Goal: Task Accomplishment & Management: Use online tool/utility

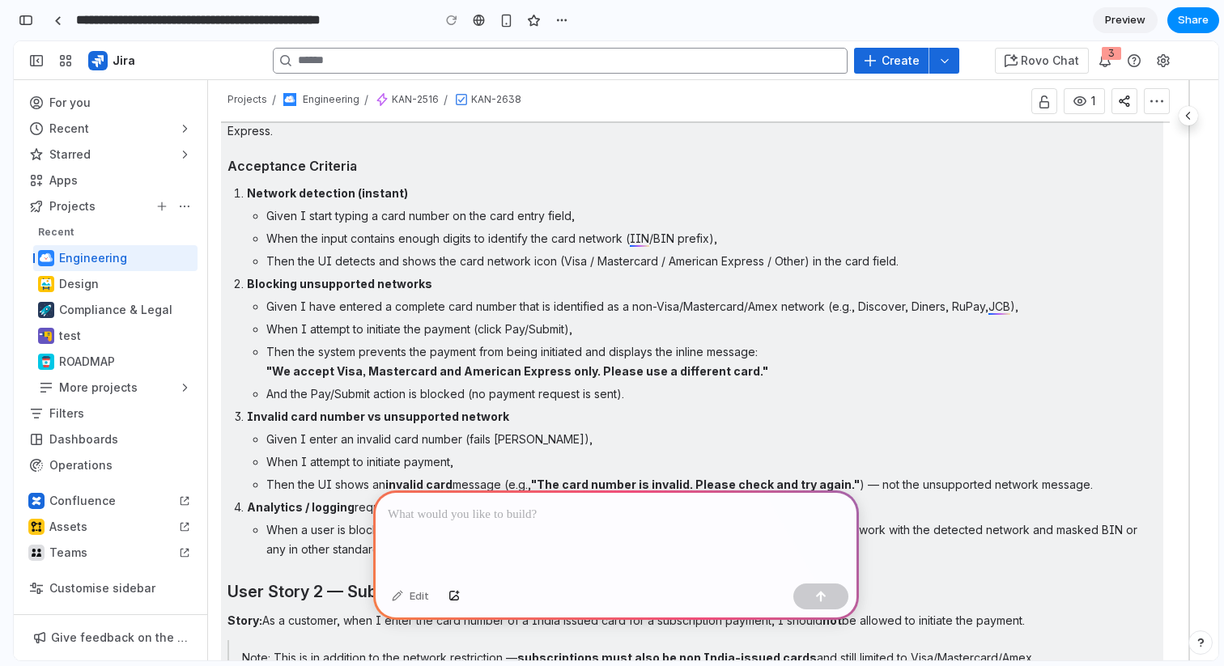
scroll to position [423, 0]
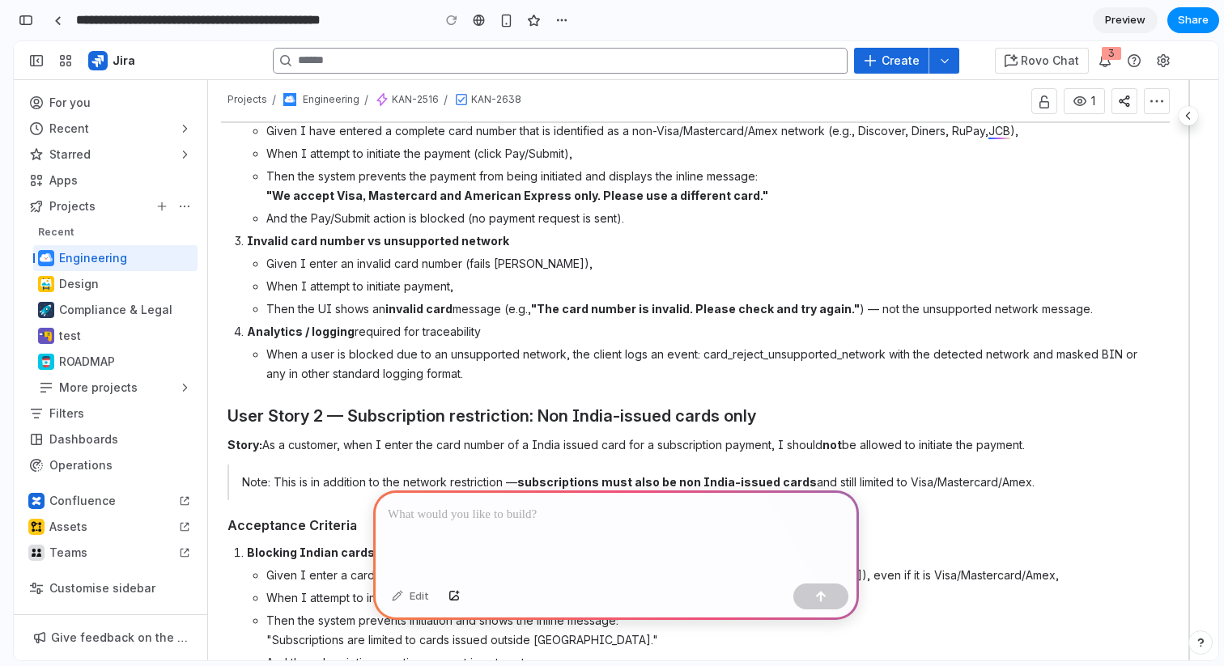
click at [534, 528] on div at bounding box center [616, 534] width 486 height 87
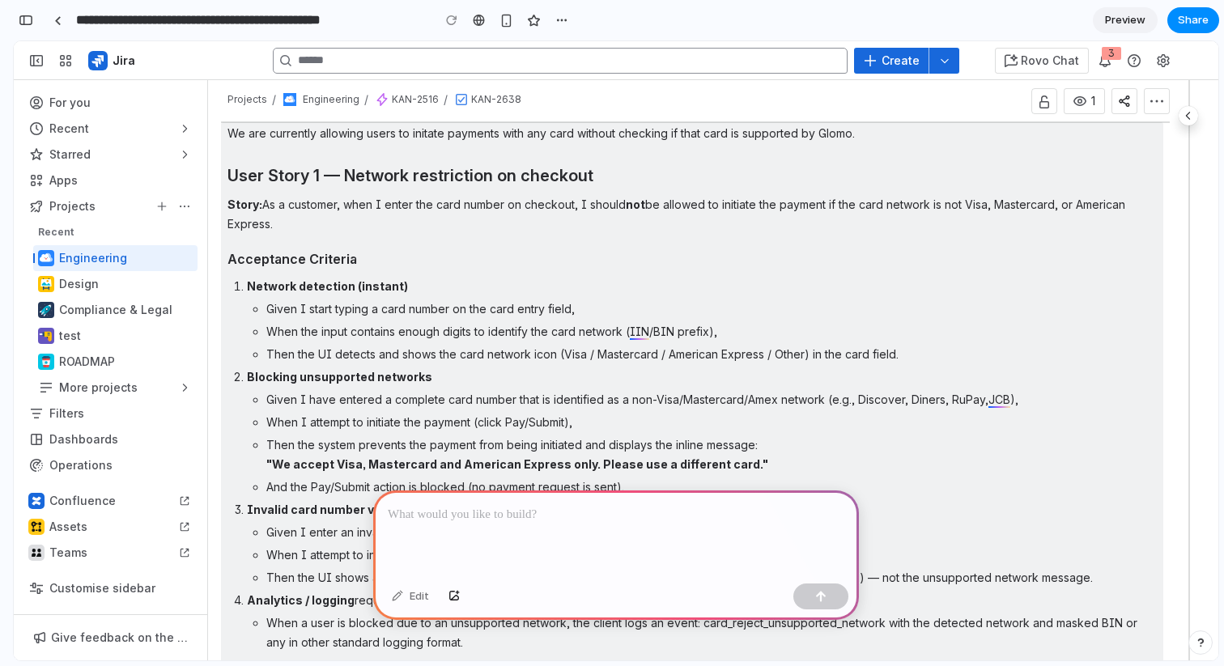
scroll to position [77, 0]
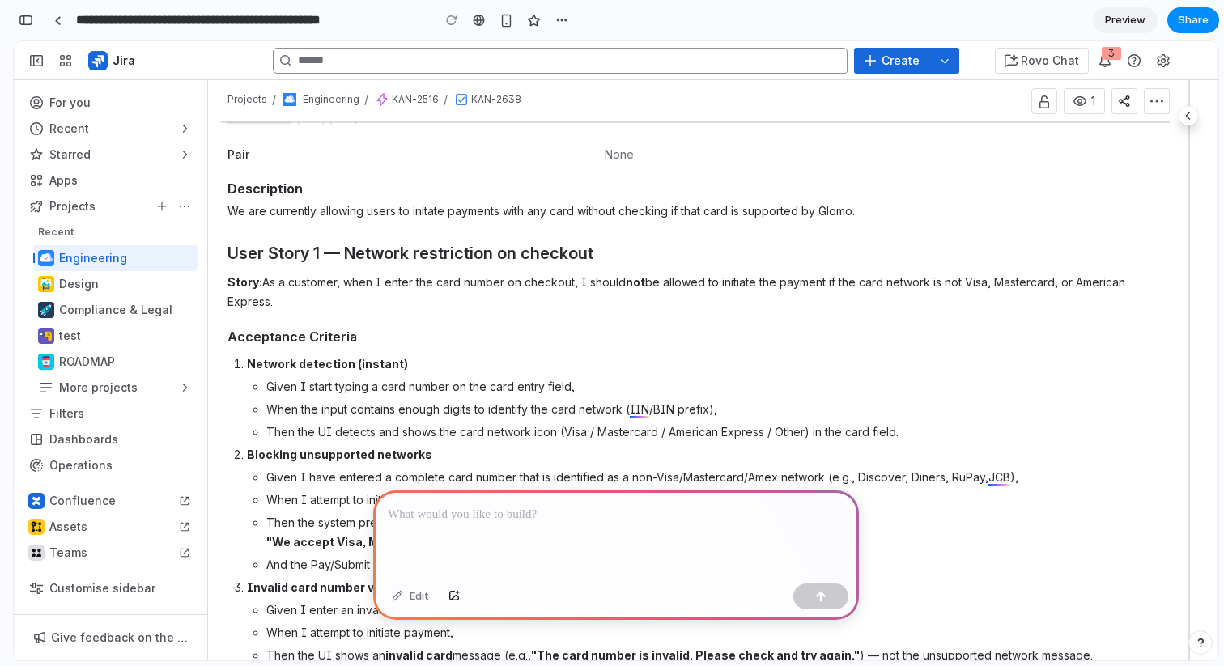
click at [1095, 18] on link "Preview" at bounding box center [1125, 20] width 65 height 26
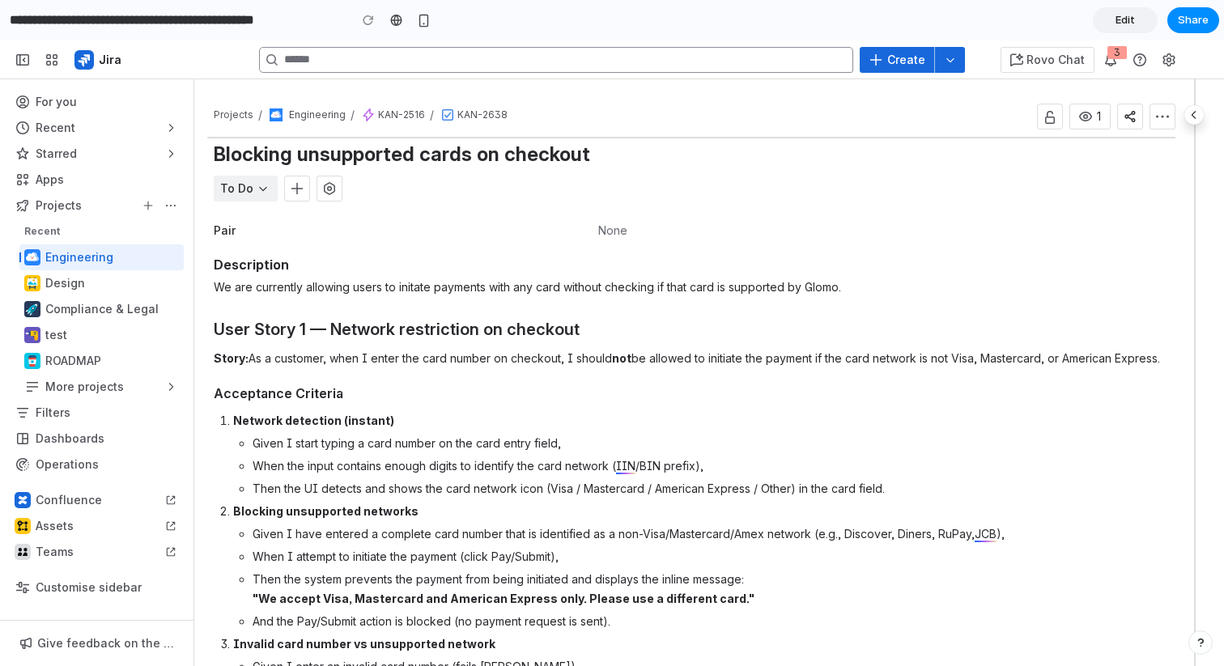
click at [1109, 15] on link "Edit" at bounding box center [1125, 20] width 65 height 26
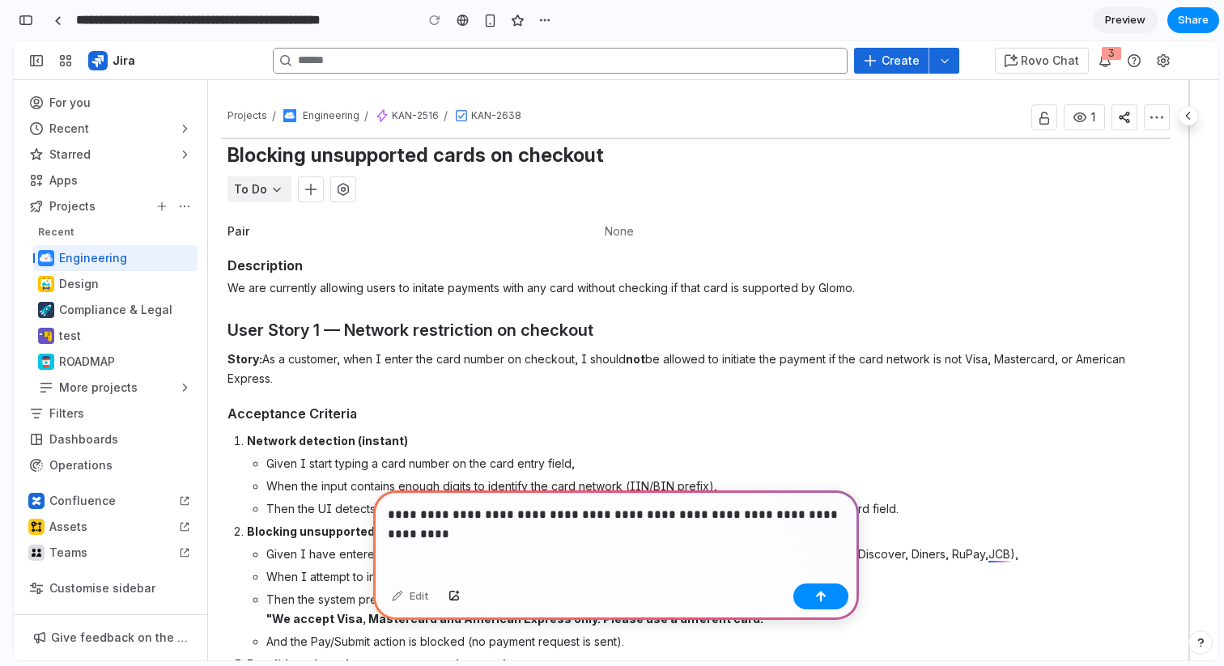
click at [476, 517] on p "**********" at bounding box center [616, 514] width 457 height 19
click at [817, 596] on div "button" at bounding box center [820, 596] width 11 height 11
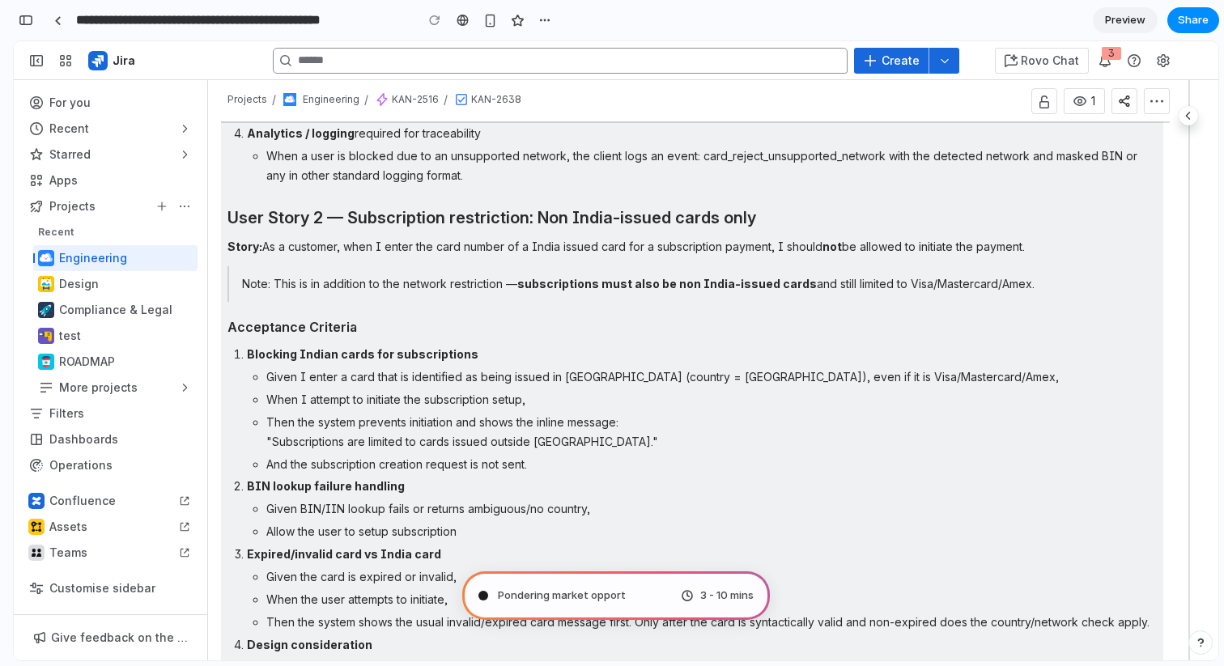
scroll to position [747, 0]
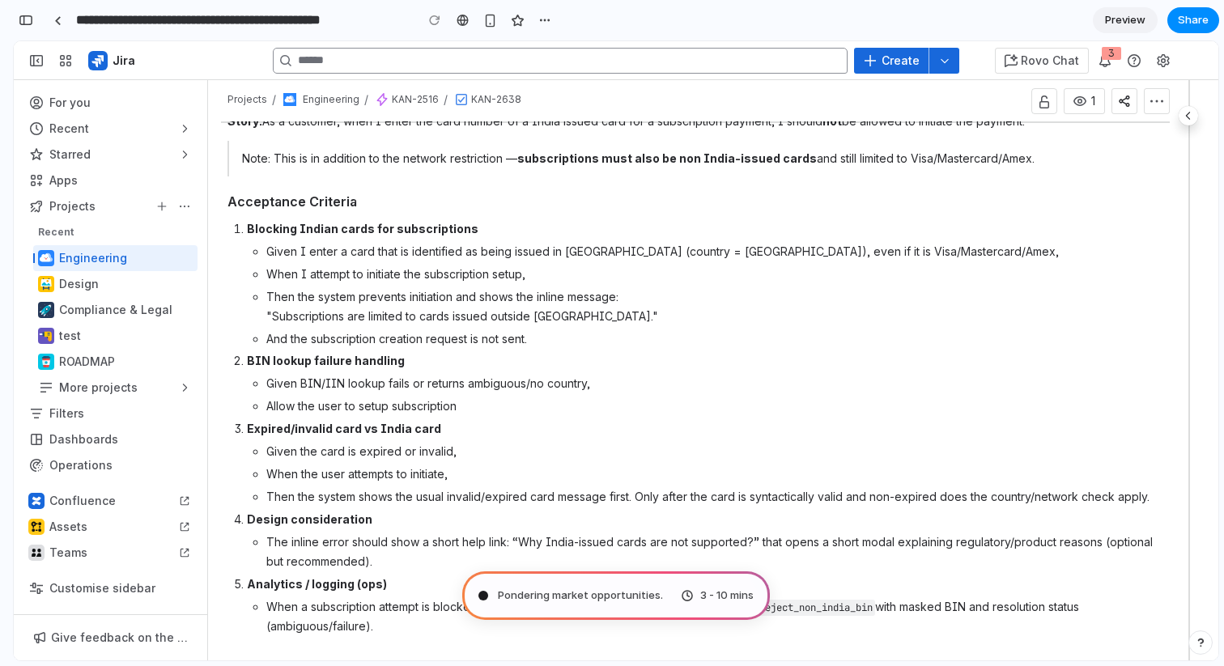
click at [709, 599] on span "3 - 10 mins" at bounding box center [726, 596] width 53 height 16
click at [568, 595] on span "Pondering market opportunities ..." at bounding box center [583, 596] width 170 height 16
click at [568, 595] on span "Pondering market opportunities" at bounding box center [579, 596] width 163 height 16
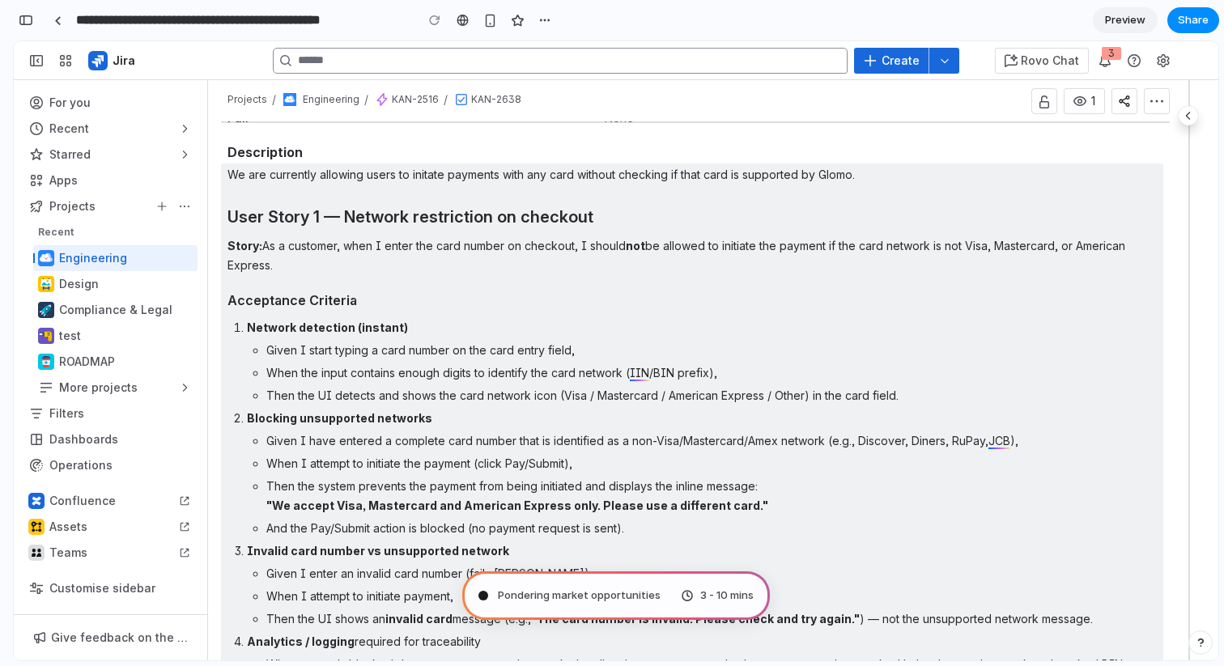
scroll to position [0, 0]
